Goal: Task Accomplishment & Management: Manage account settings

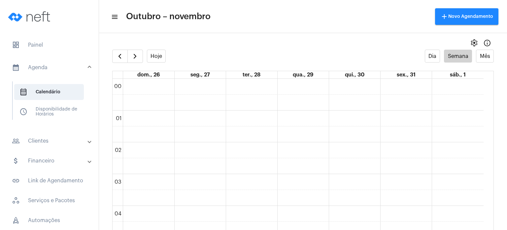
scroll to position [418, 0]
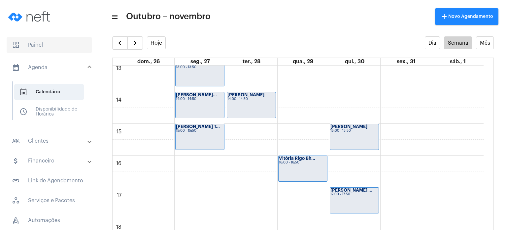
click at [53, 52] on span "dashboard Painel" at bounding box center [50, 45] width 86 height 16
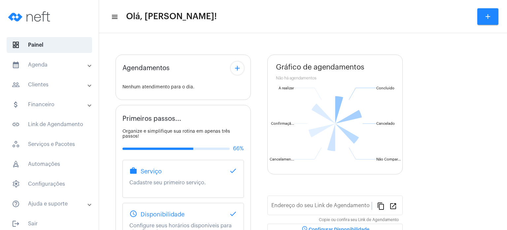
type input "[URL][DOMAIN_NAME]"
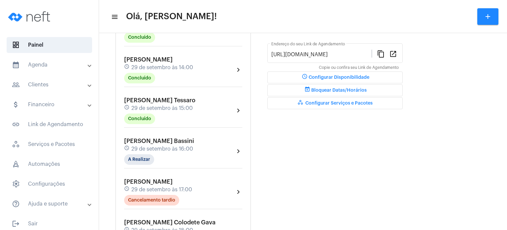
scroll to position [185, 0]
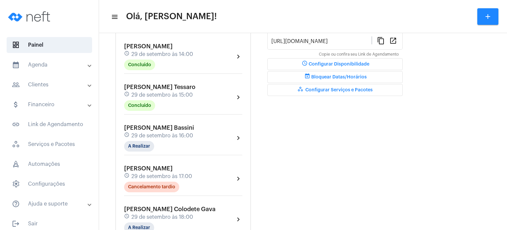
click at [144, 127] on span "[PERSON_NAME] Bassini" at bounding box center [159, 128] width 70 height 6
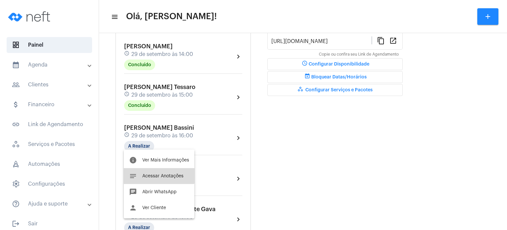
click at [143, 172] on button "notes Acessar Anotações" at bounding box center [159, 176] width 71 height 16
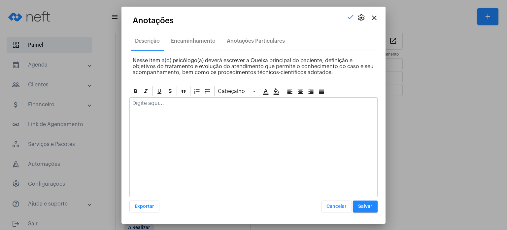
click at [205, 117] on div at bounding box center [253, 147] width 248 height 100
click at [200, 107] on div at bounding box center [254, 104] width 248 height 15
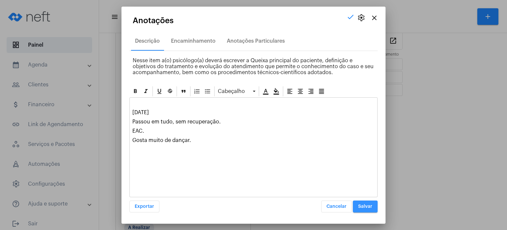
click at [367, 207] on span "Salvar" at bounding box center [365, 206] width 14 height 5
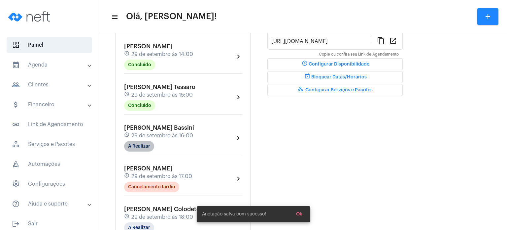
click at [138, 144] on mat-chip "A Realizar" at bounding box center [139, 146] width 30 height 11
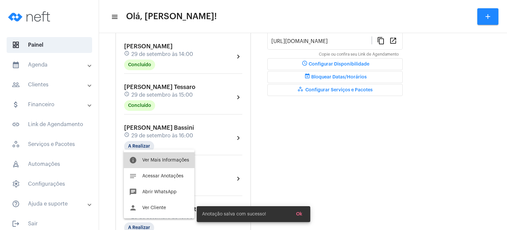
click at [163, 156] on button "info Ver Mais Informações" at bounding box center [159, 160] width 71 height 16
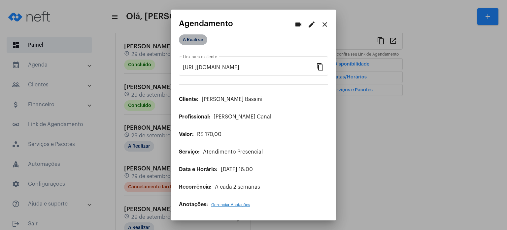
click at [197, 41] on mat-chip "A Realizar" at bounding box center [193, 39] width 28 height 11
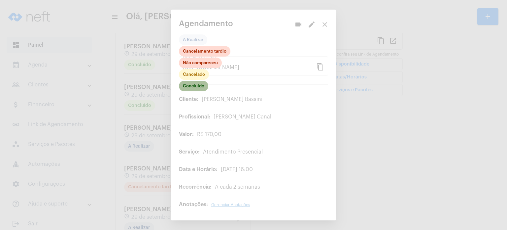
click at [198, 83] on mat-chip "Concluído" at bounding box center [193, 86] width 29 height 11
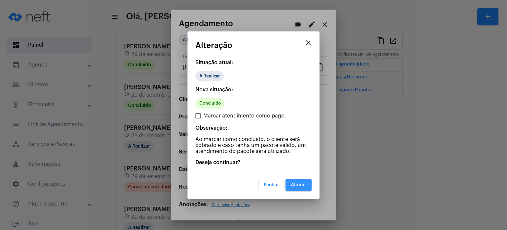
click at [299, 184] on span "Alterar" at bounding box center [299, 184] width 16 height 5
